Goal: Task Accomplishment & Management: Manage account settings

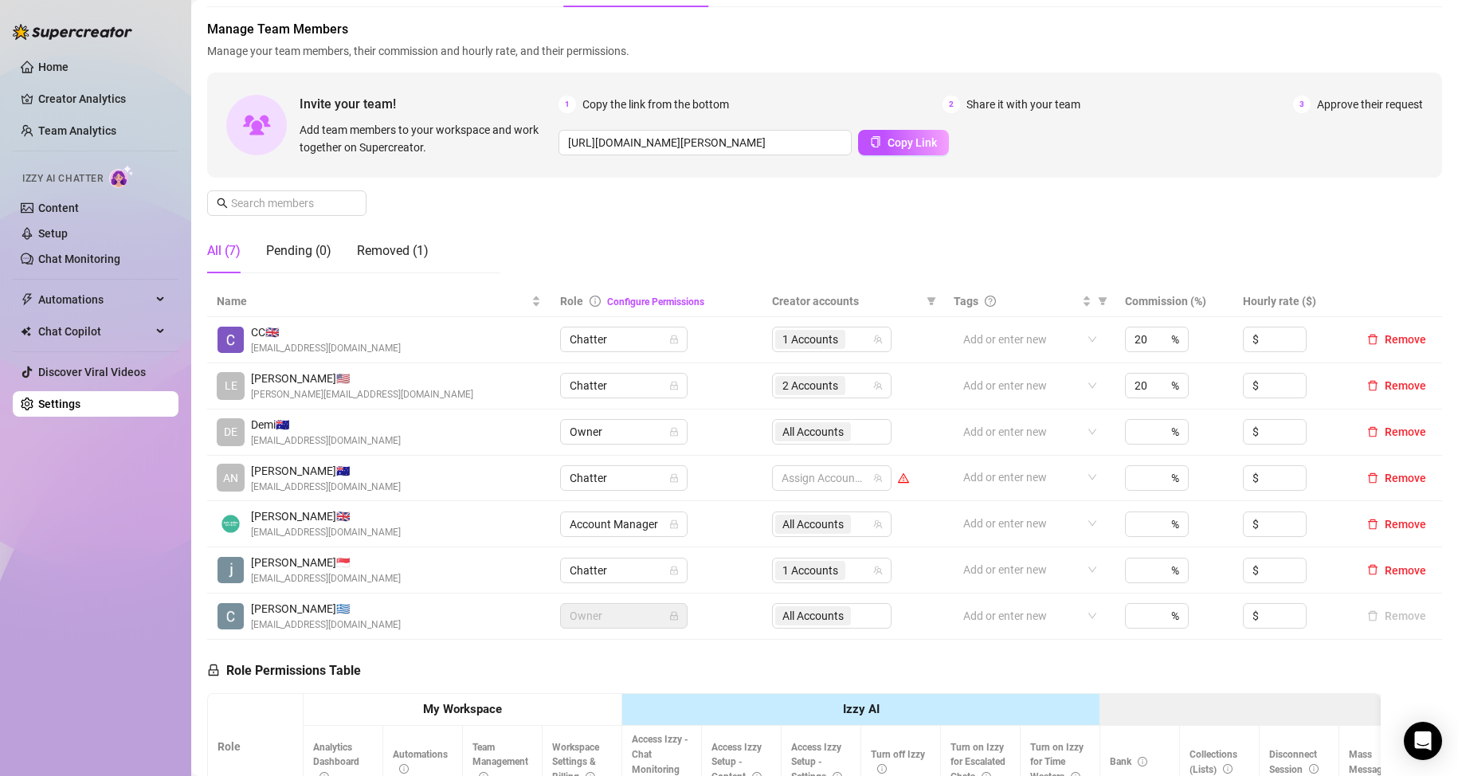
scroll to position [80, 0]
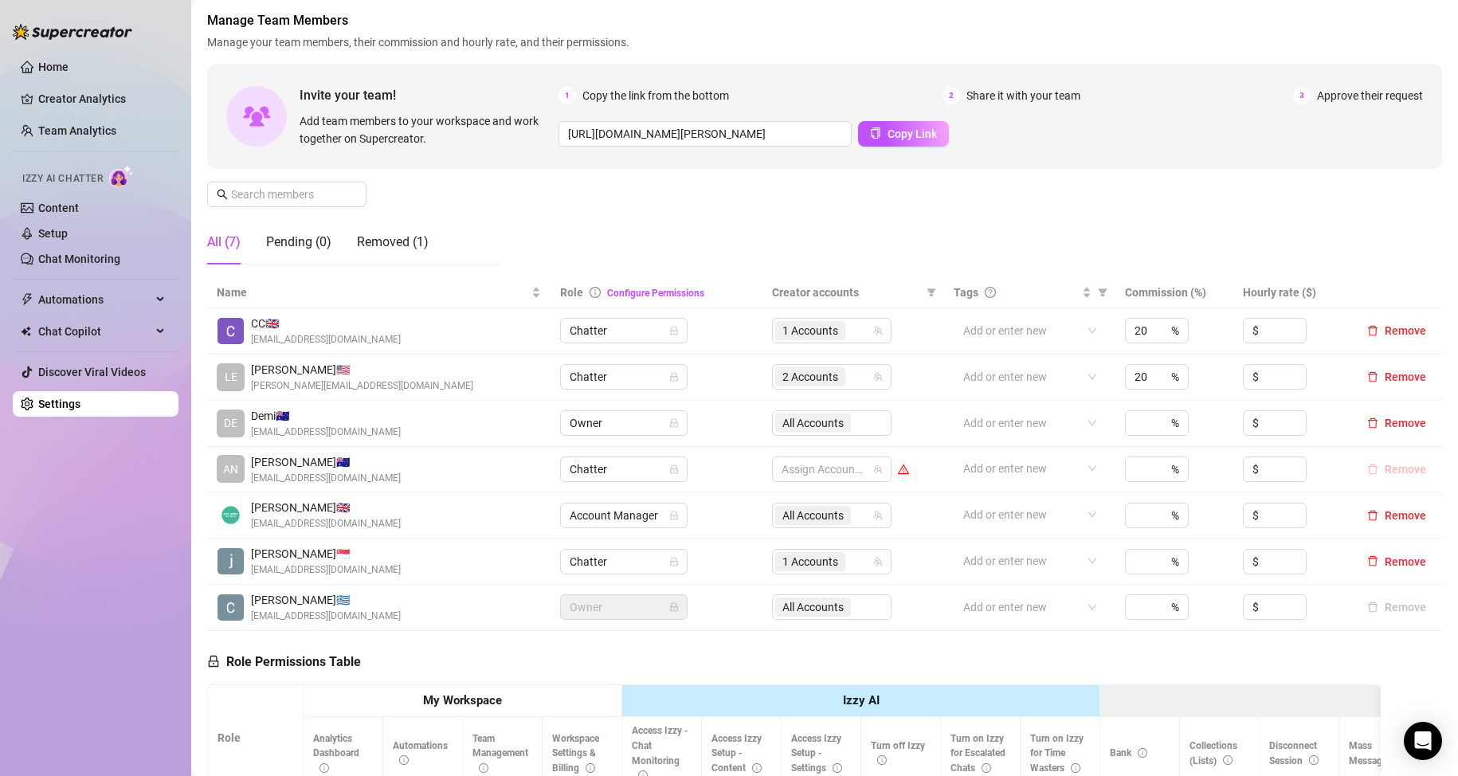
click at [1384, 472] on span "Remove" at bounding box center [1404, 469] width 41 height 13
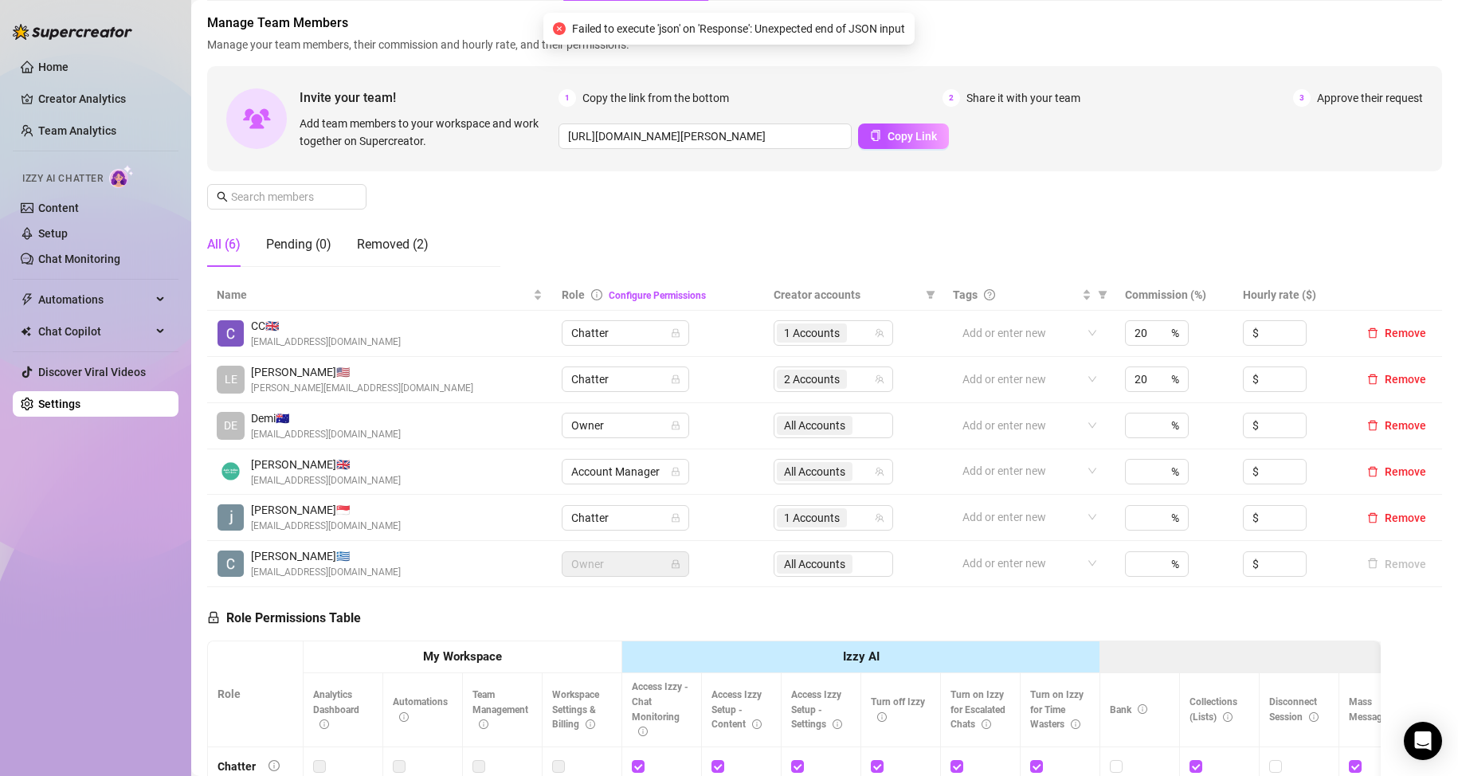
scroll to position [0, 0]
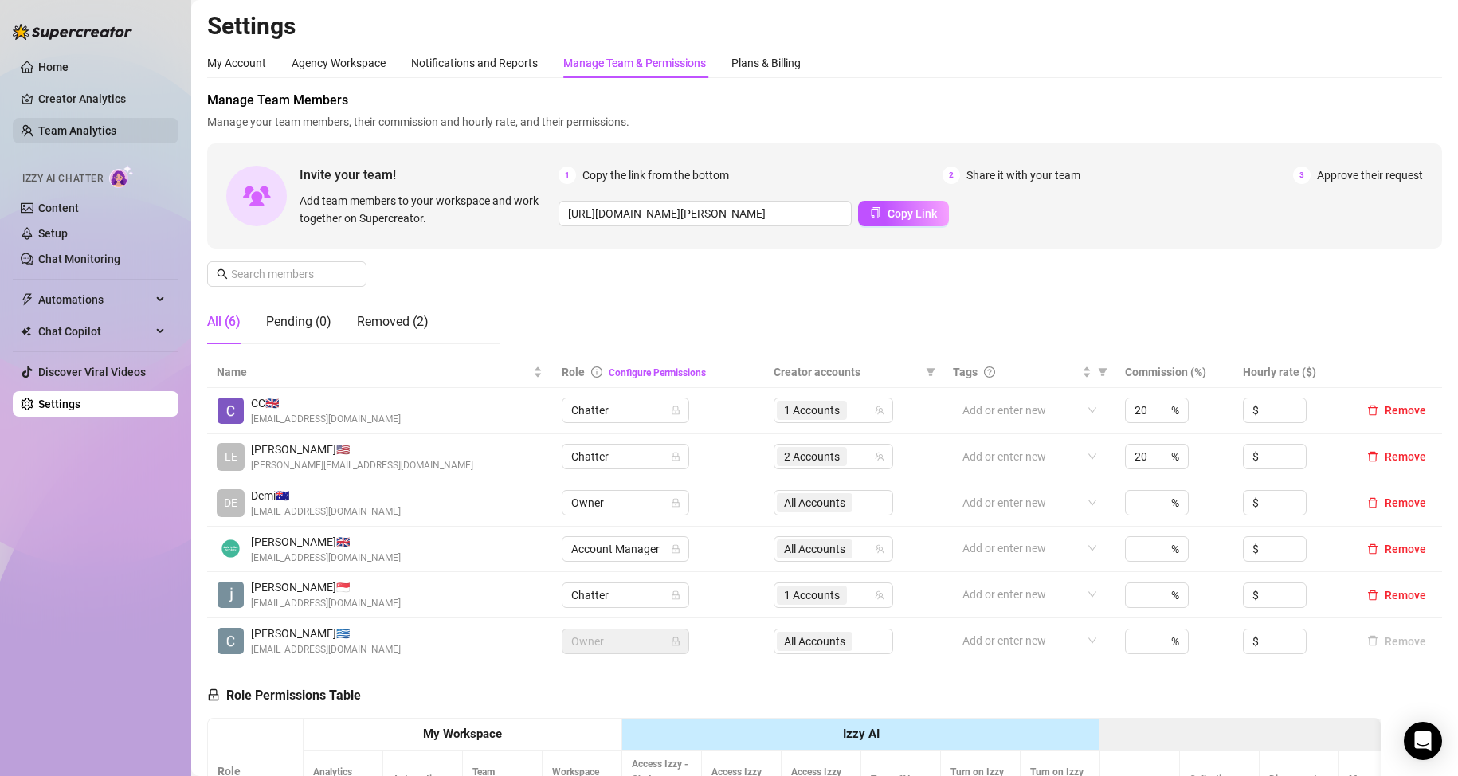
click at [103, 124] on link "Team Analytics" at bounding box center [77, 130] width 78 height 13
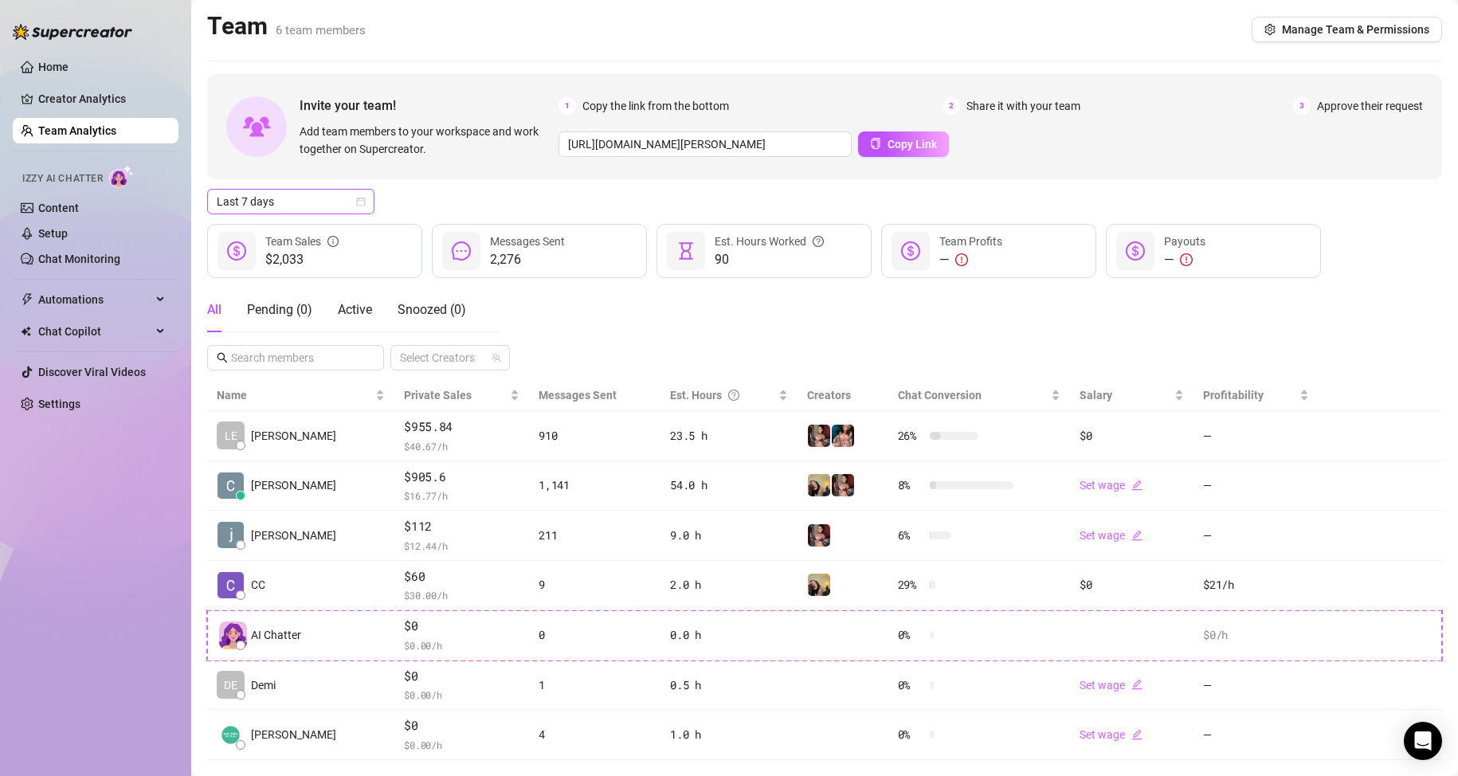
click at [333, 197] on span "Last 7 days" at bounding box center [291, 202] width 148 height 24
click at [256, 335] on div "Custom date" at bounding box center [291, 336] width 142 height 18
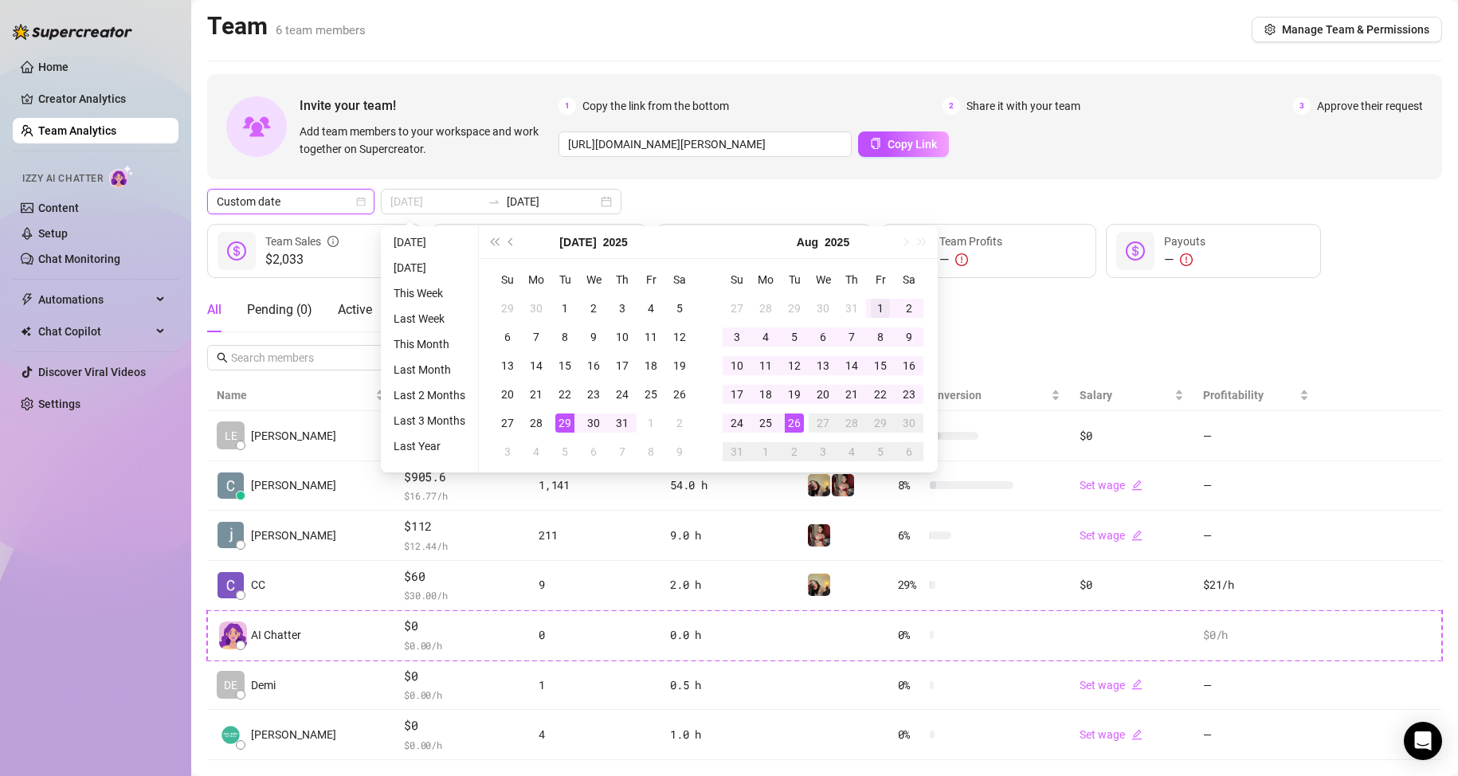
type input "[DATE]"
click at [874, 306] on div "1" at bounding box center [880, 308] width 19 height 19
click at [786, 424] on div "26" at bounding box center [794, 422] width 19 height 19
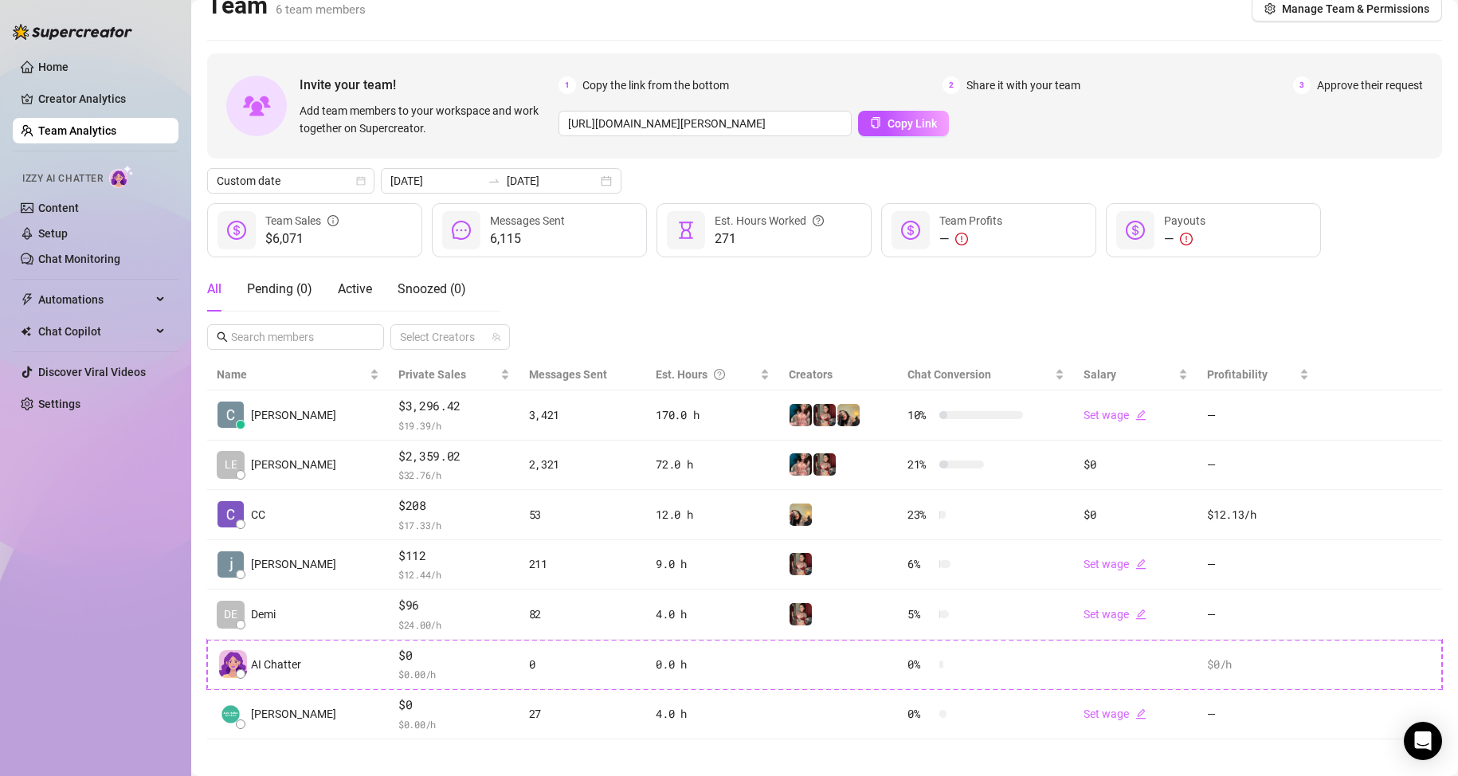
scroll to position [32, 0]
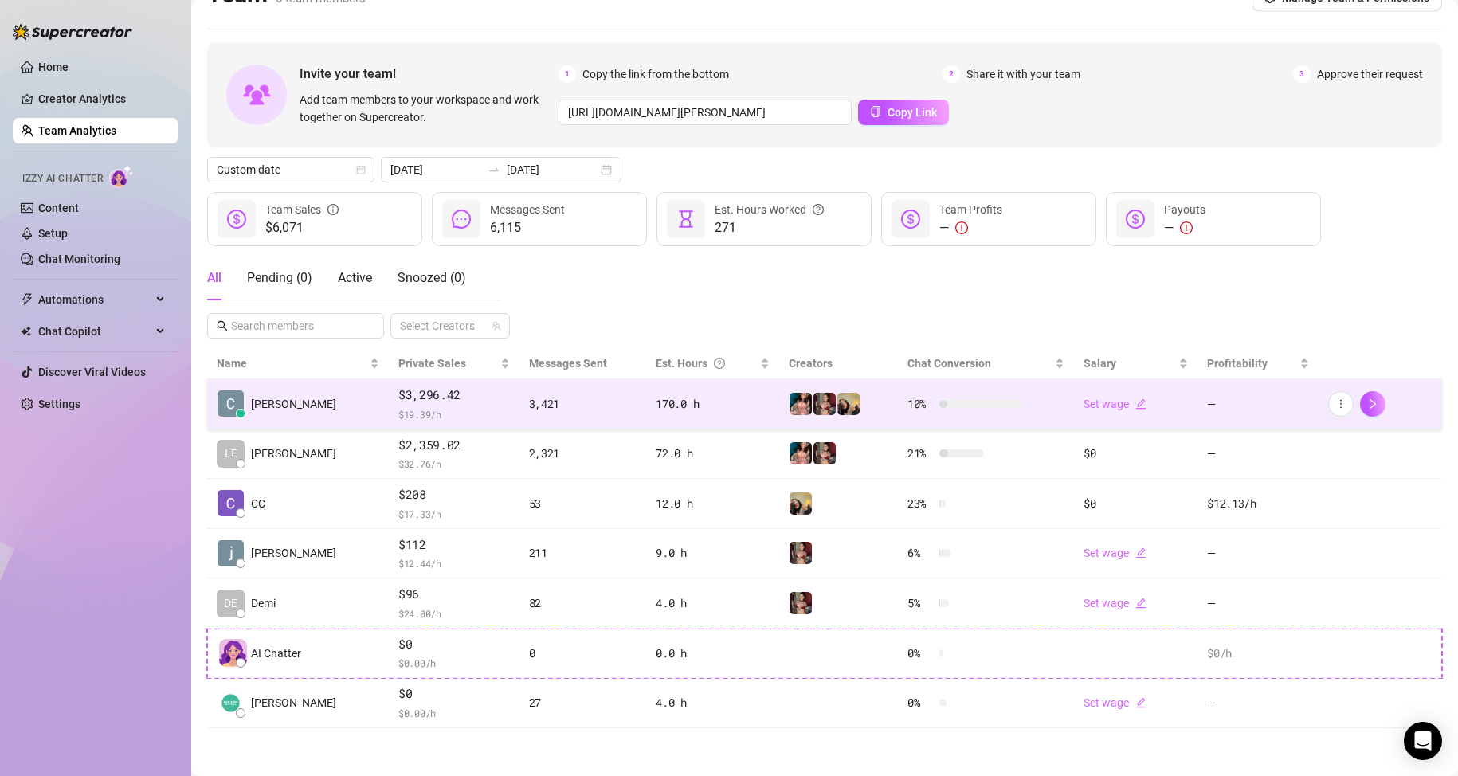
click at [413, 399] on span "$3,296.42" at bounding box center [454, 395] width 112 height 19
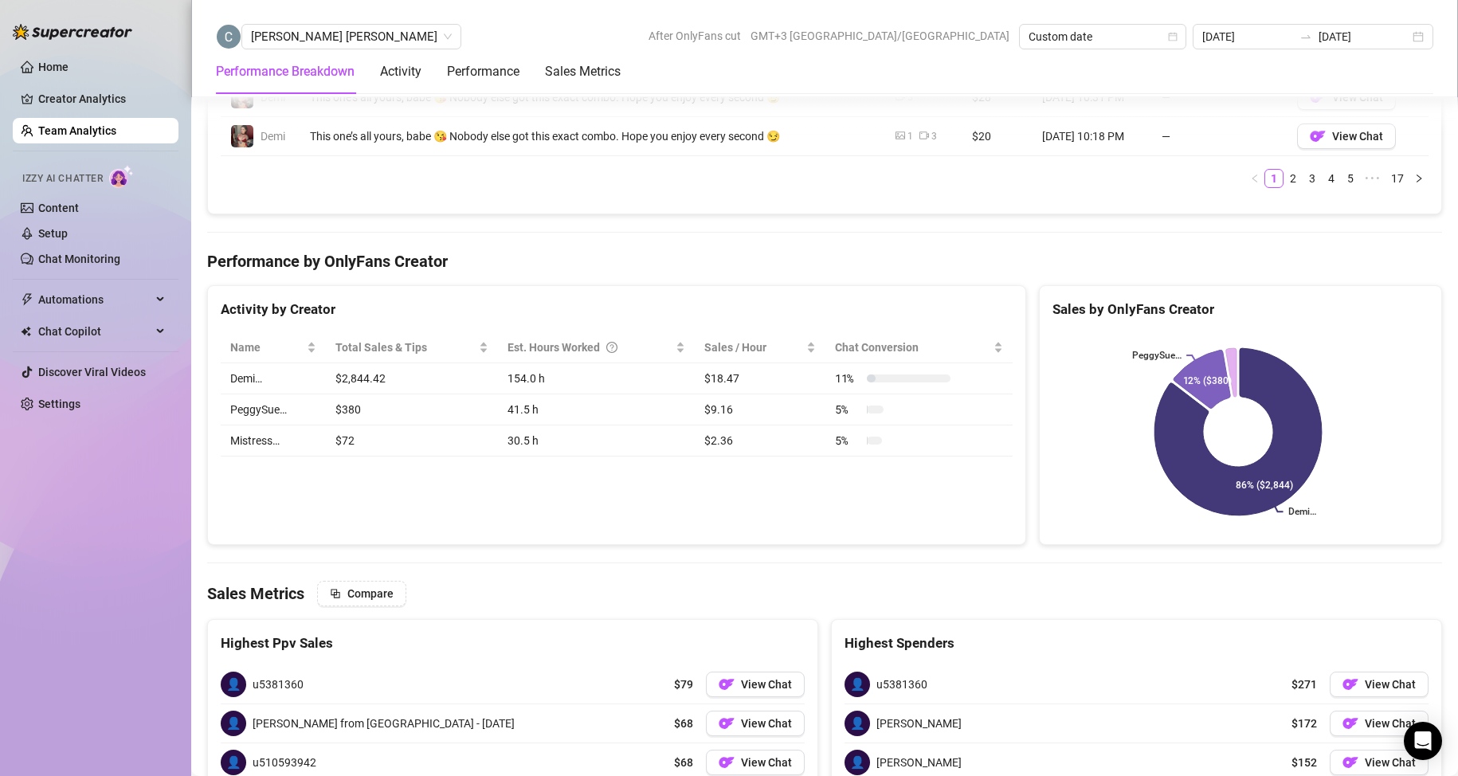
scroll to position [1640, 0]
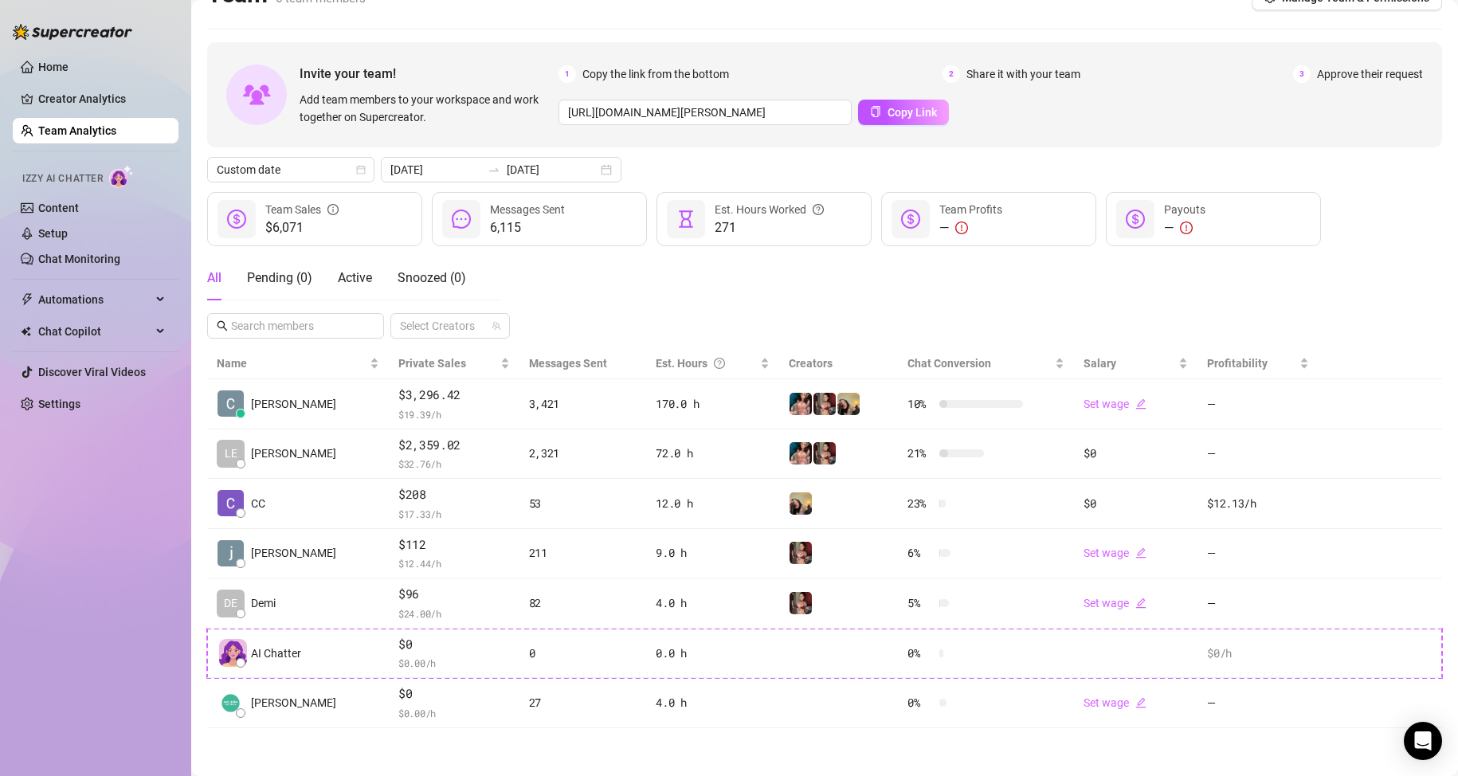
scroll to position [32, 0]
